Goal: Transaction & Acquisition: Purchase product/service

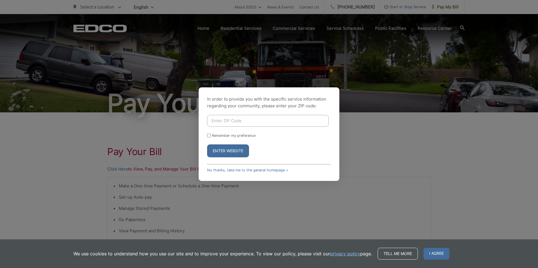
click at [452, 8] on div "In order to provide you with the specific service information regarding your co…" at bounding box center [269, 134] width 538 height 268
click at [228, 154] on button "Enter Website" at bounding box center [228, 151] width 42 height 13
click at [231, 121] on input "Enter ZIP Code" at bounding box center [268, 121] width 122 height 12
type input "91977"
click at [225, 146] on button "Enter Website" at bounding box center [228, 151] width 42 height 13
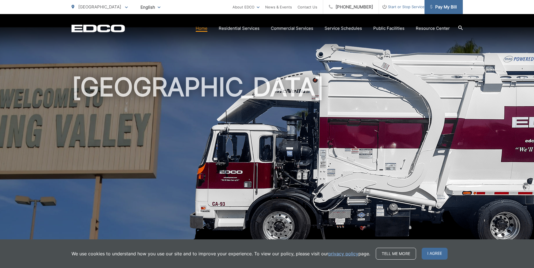
click at [442, 9] on span "Pay My Bill" at bounding box center [443, 7] width 27 height 7
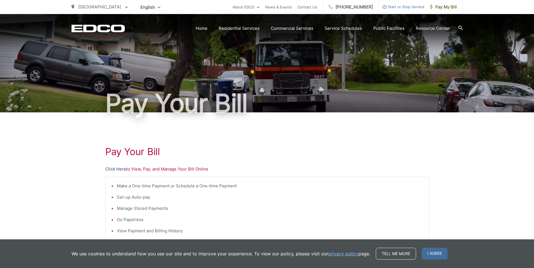
click at [120, 170] on link "Click Here" at bounding box center [115, 169] width 21 height 7
